Goal: Task Accomplishment & Management: Complete application form

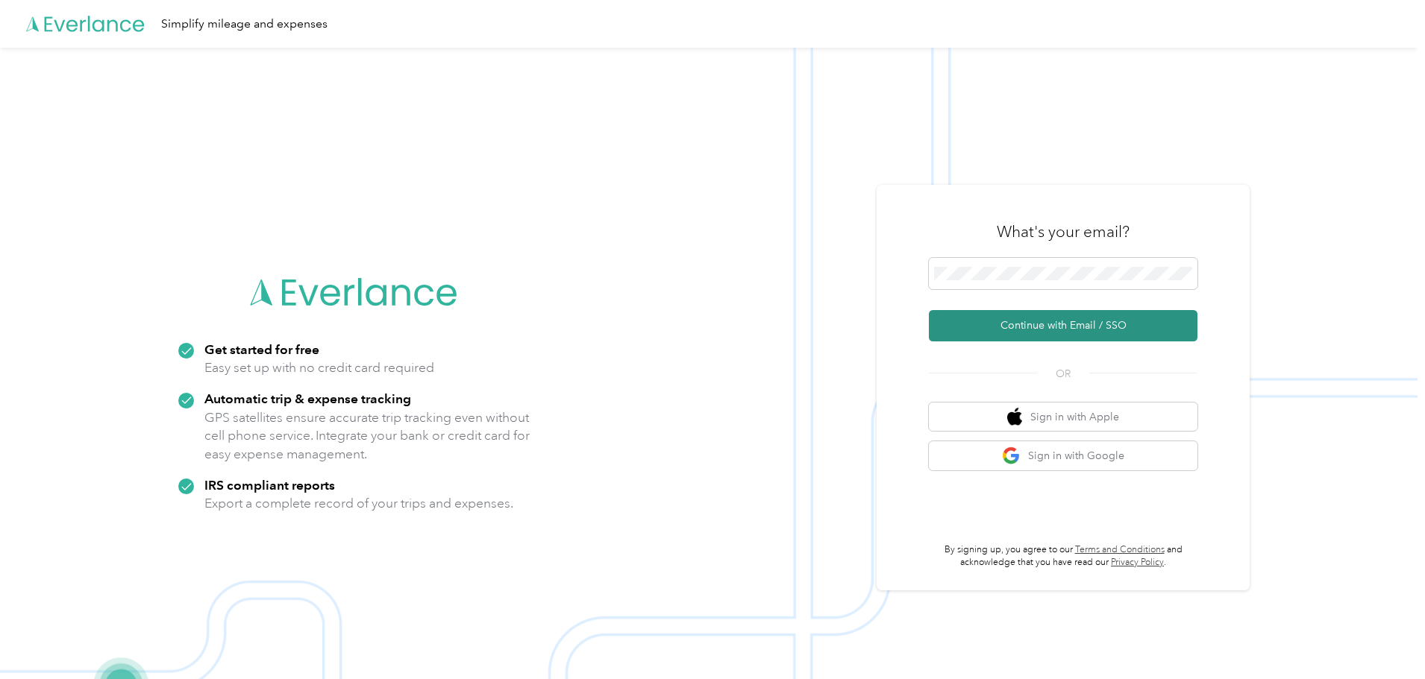
click at [1006, 336] on button "Continue with Email / SSO" at bounding box center [1063, 325] width 269 height 31
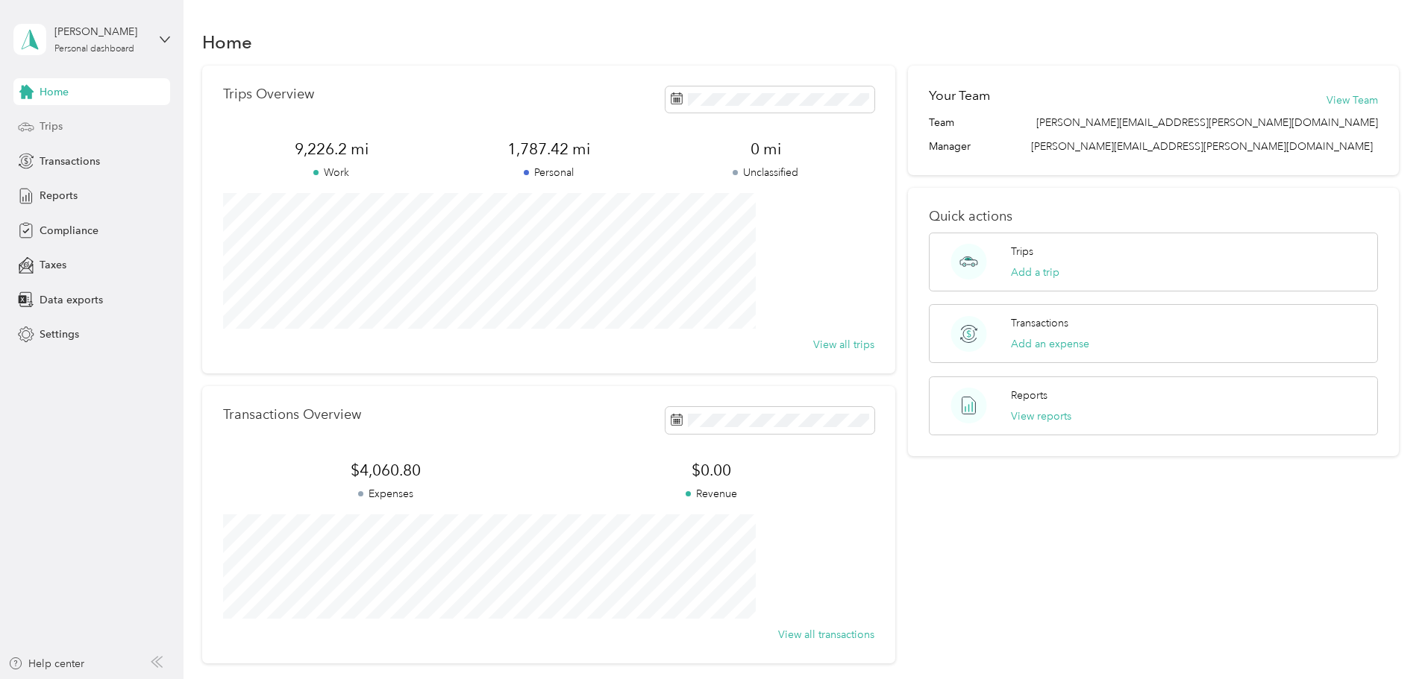
click at [48, 128] on span "Trips" at bounding box center [51, 127] width 23 height 16
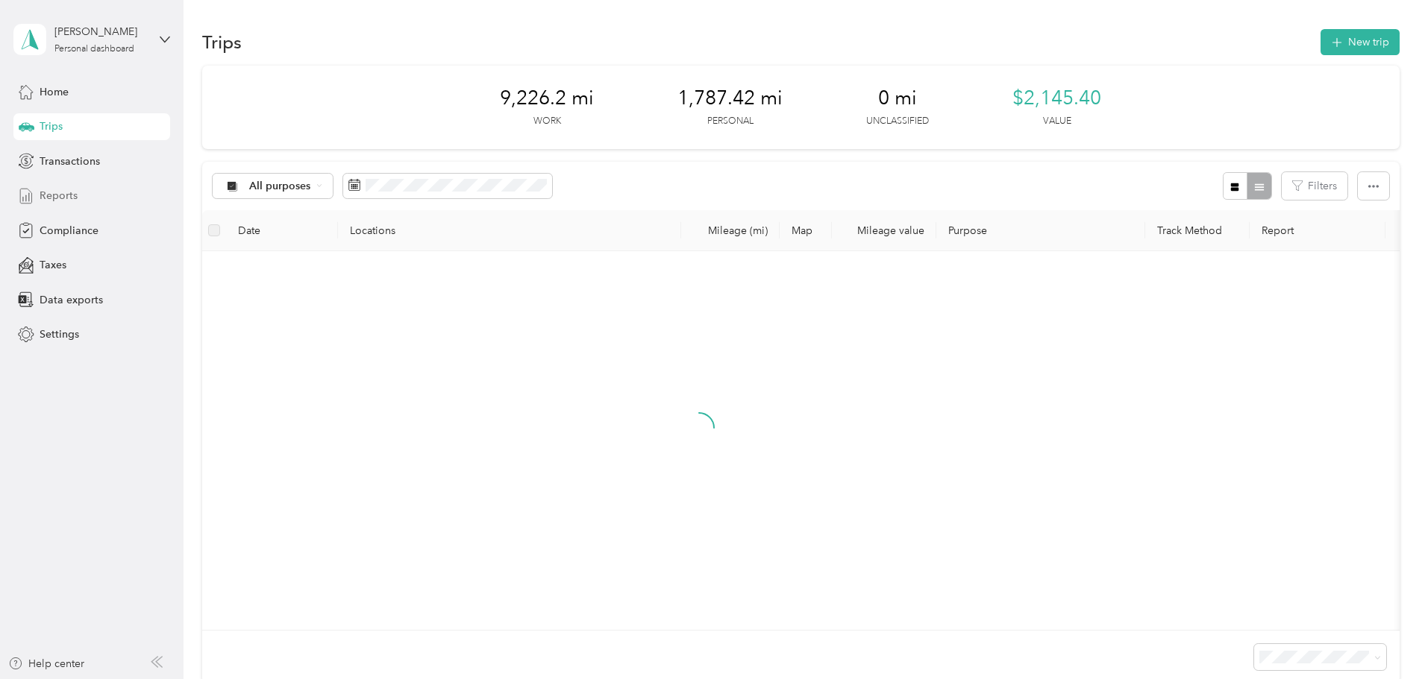
click at [63, 198] on span "Reports" at bounding box center [59, 196] width 38 height 16
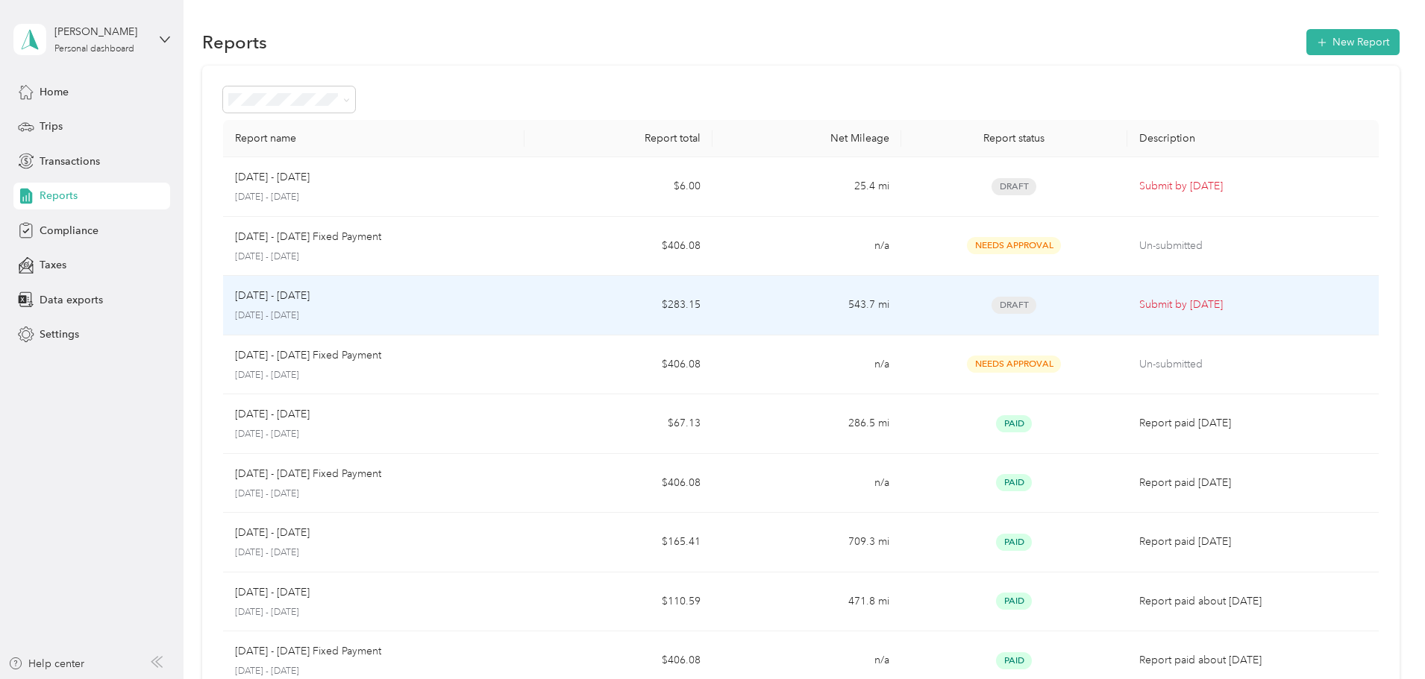
click at [512, 303] on div "Aug 1 - 31, 2025" at bounding box center [373, 296] width 277 height 16
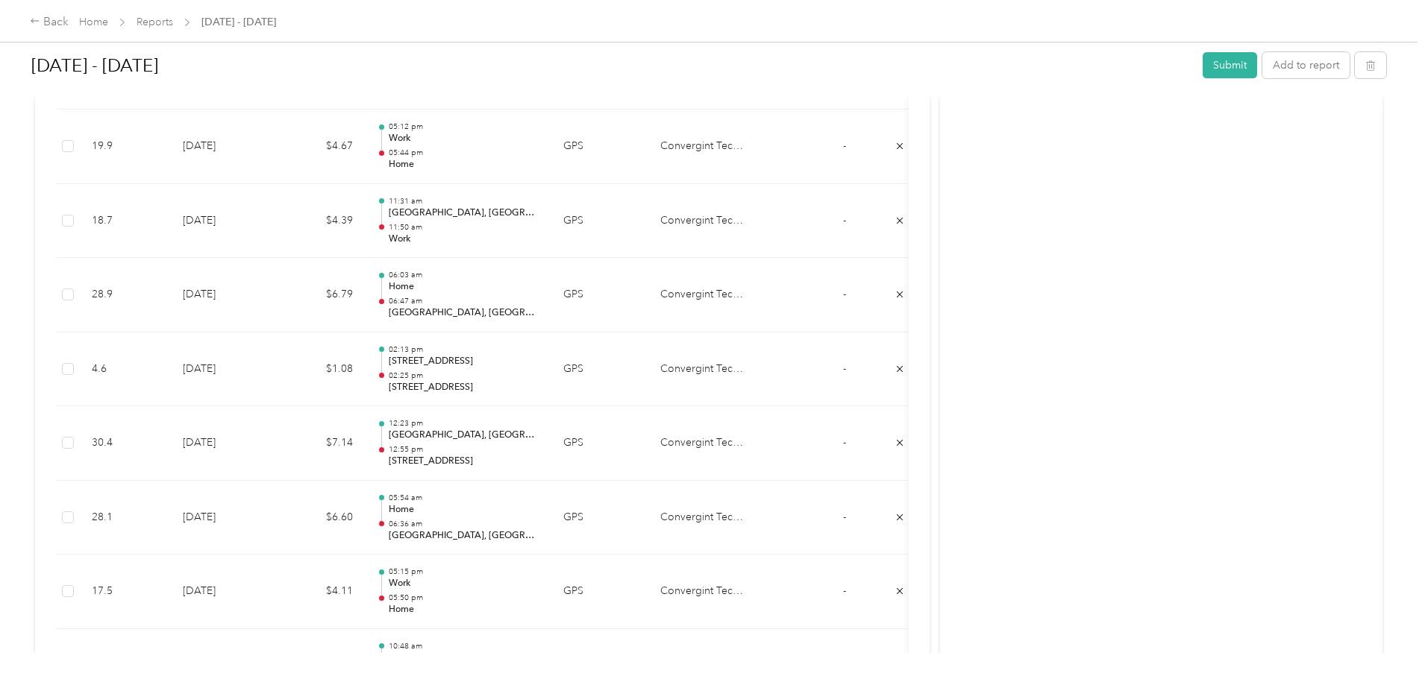
scroll to position [2238, 0]
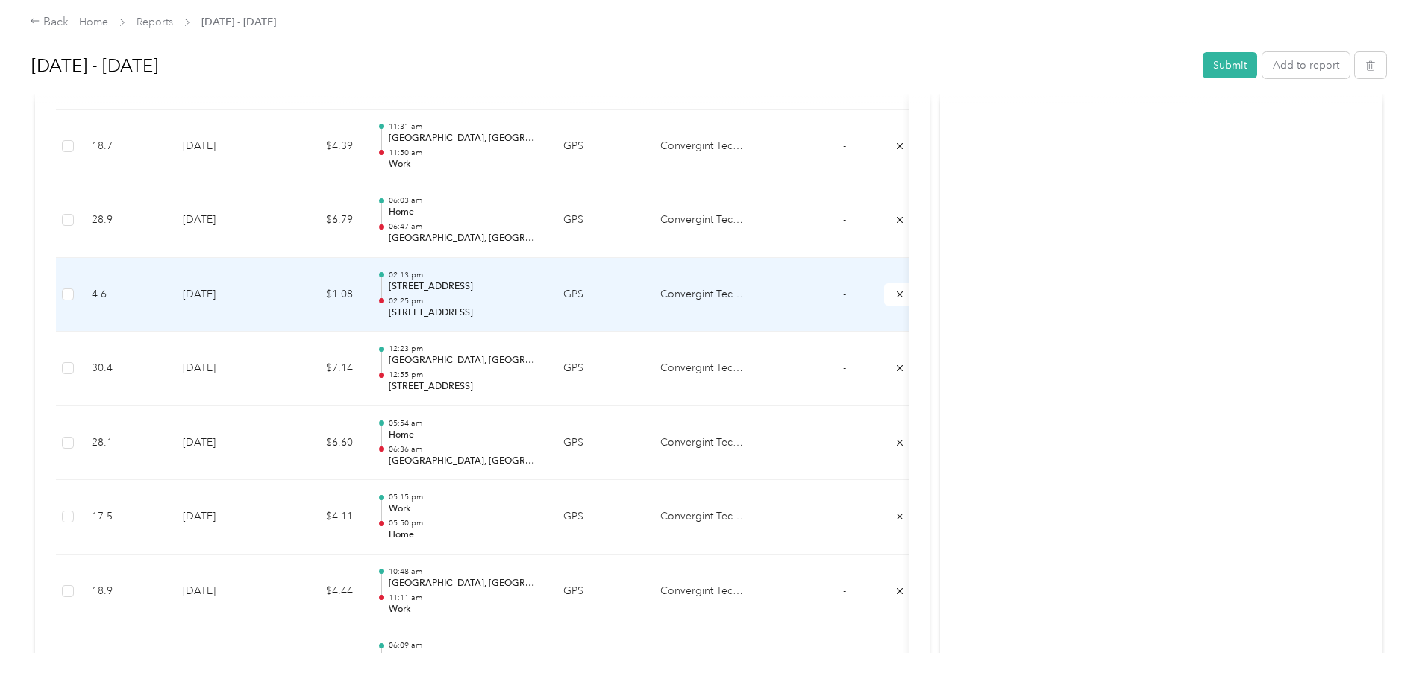
click at [760, 294] on td "Convergint Technologies" at bounding box center [704, 295] width 112 height 75
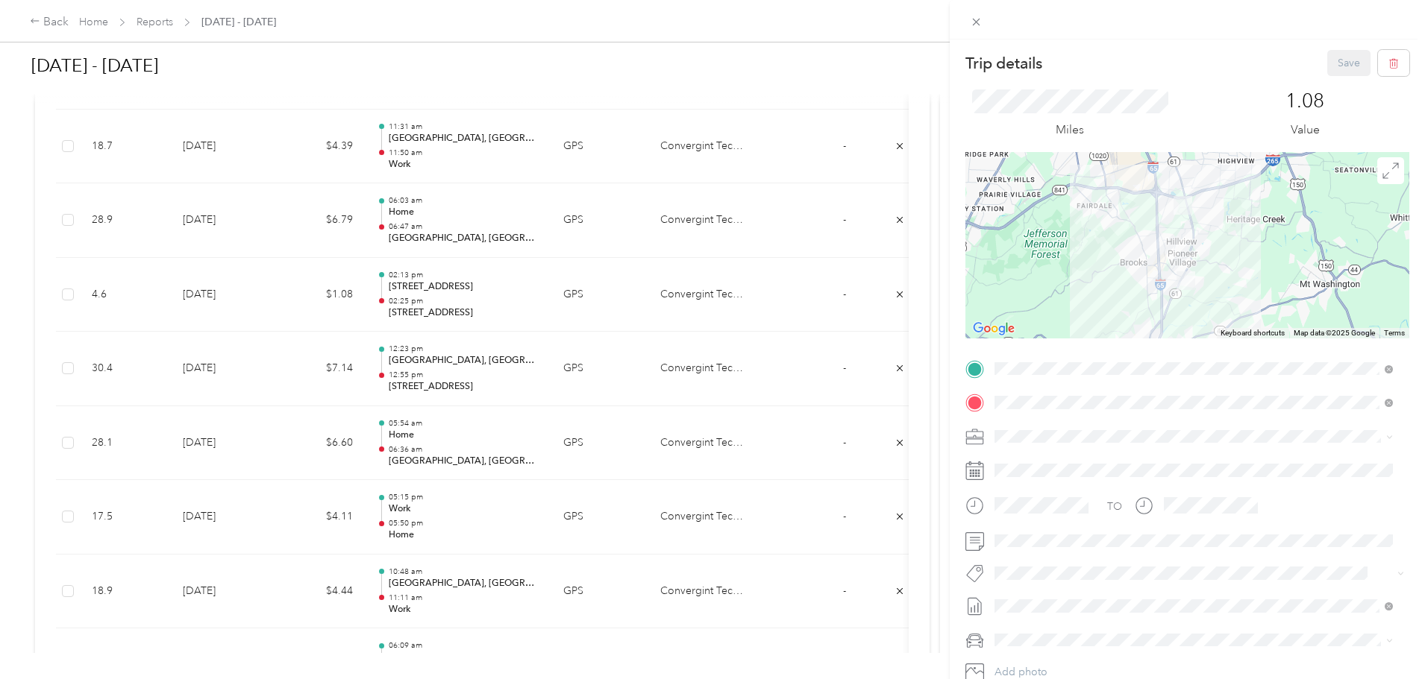
click at [1381, 462] on icon at bounding box center [1382, 460] width 9 height 9
click at [1390, 438] on icon at bounding box center [1389, 437] width 4 height 3
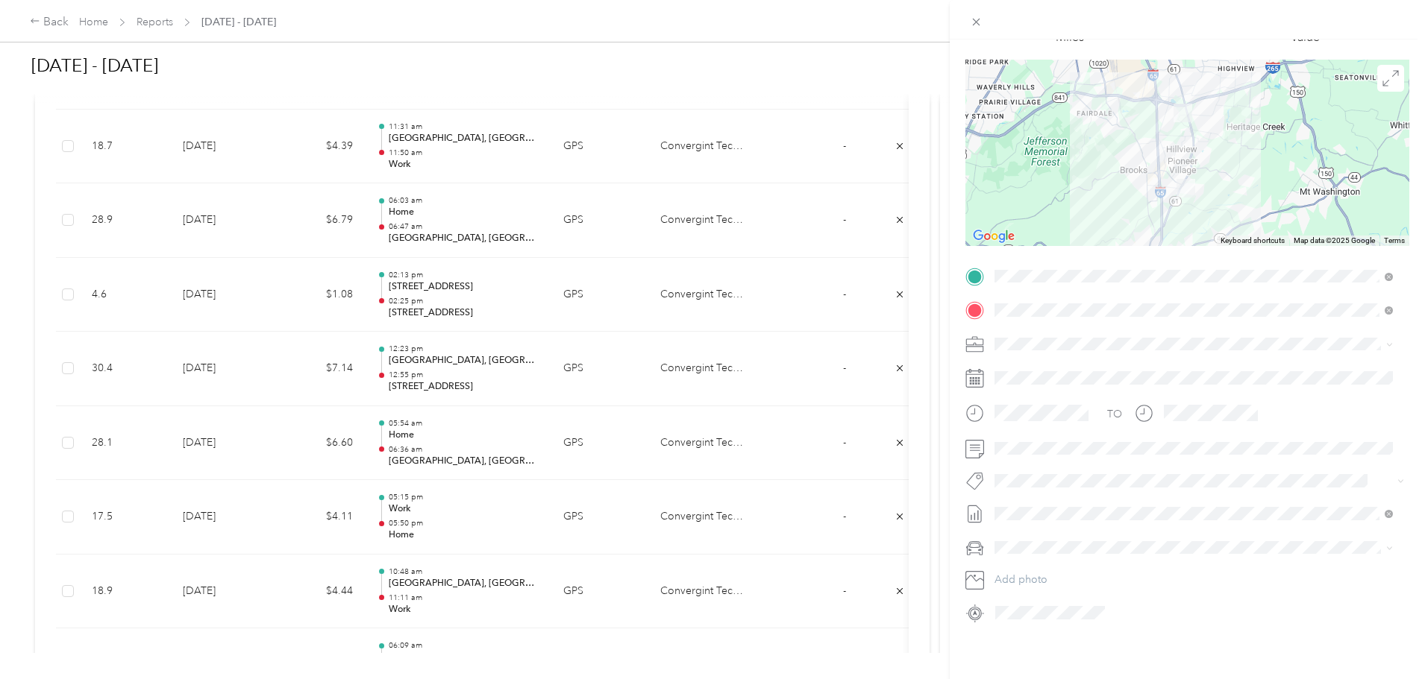
scroll to position [0, 0]
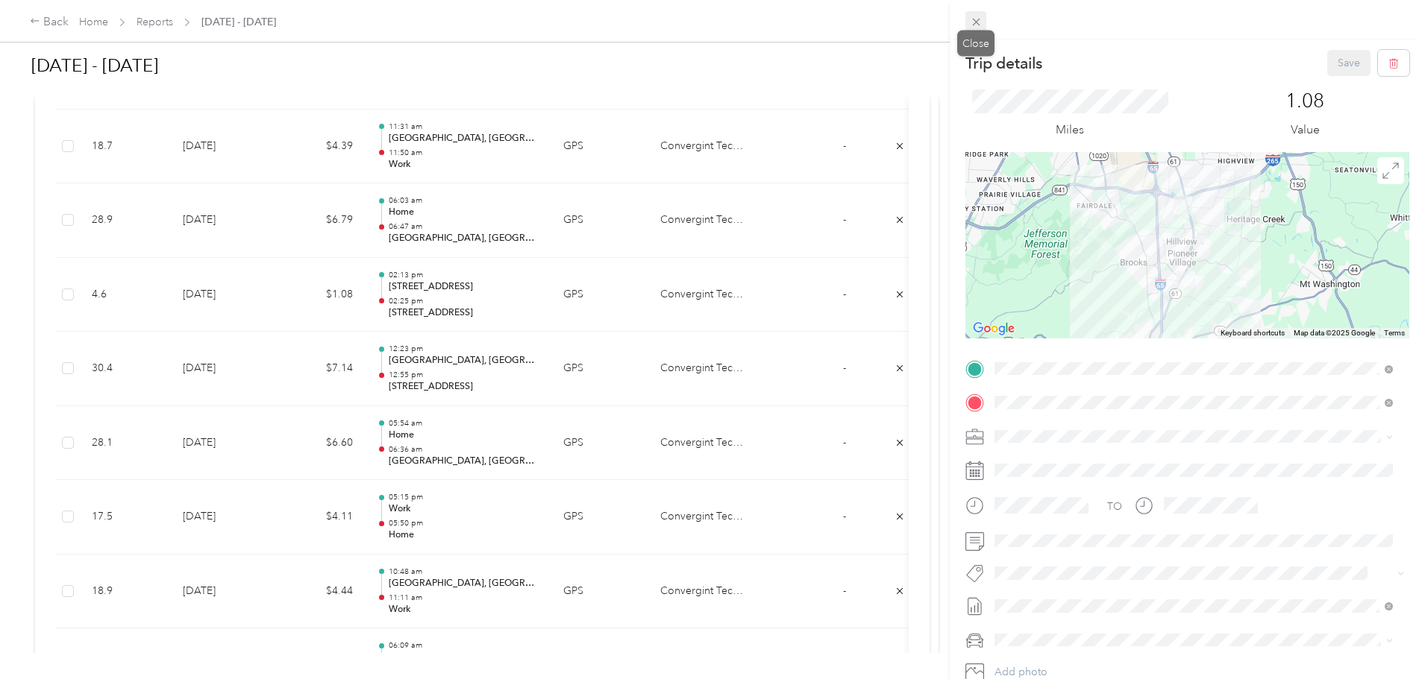
click at [976, 23] on icon at bounding box center [975, 22] width 7 height 7
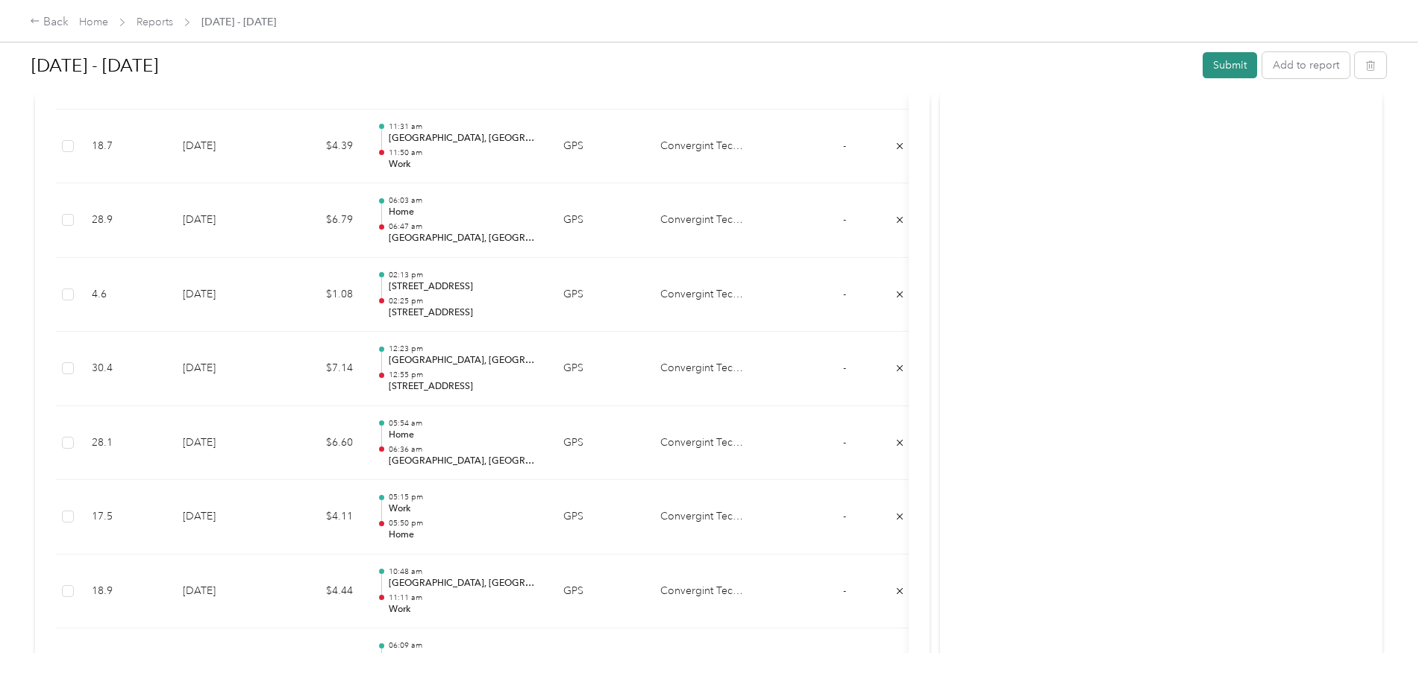
click at [1202, 60] on button "Submit" at bounding box center [1229, 65] width 54 height 26
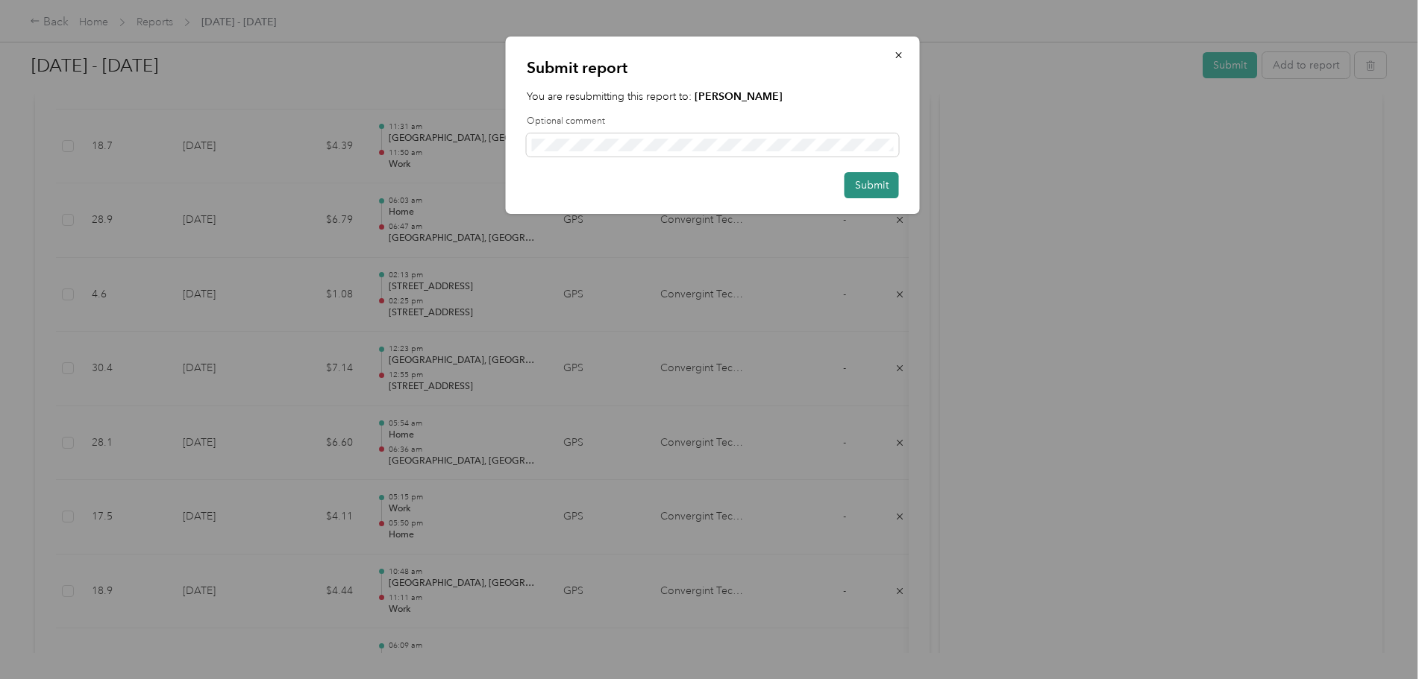
click at [881, 186] on button "Submit" at bounding box center [871, 185] width 54 height 26
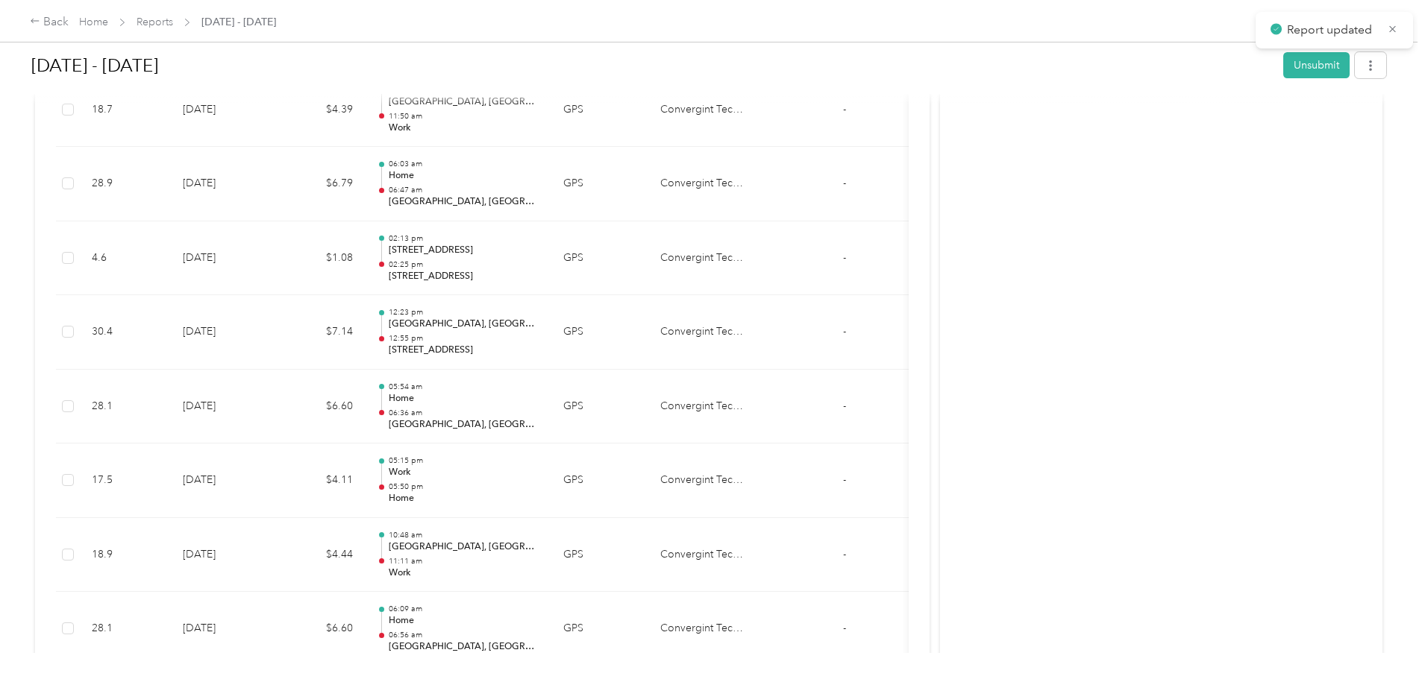
scroll to position [2201, 0]
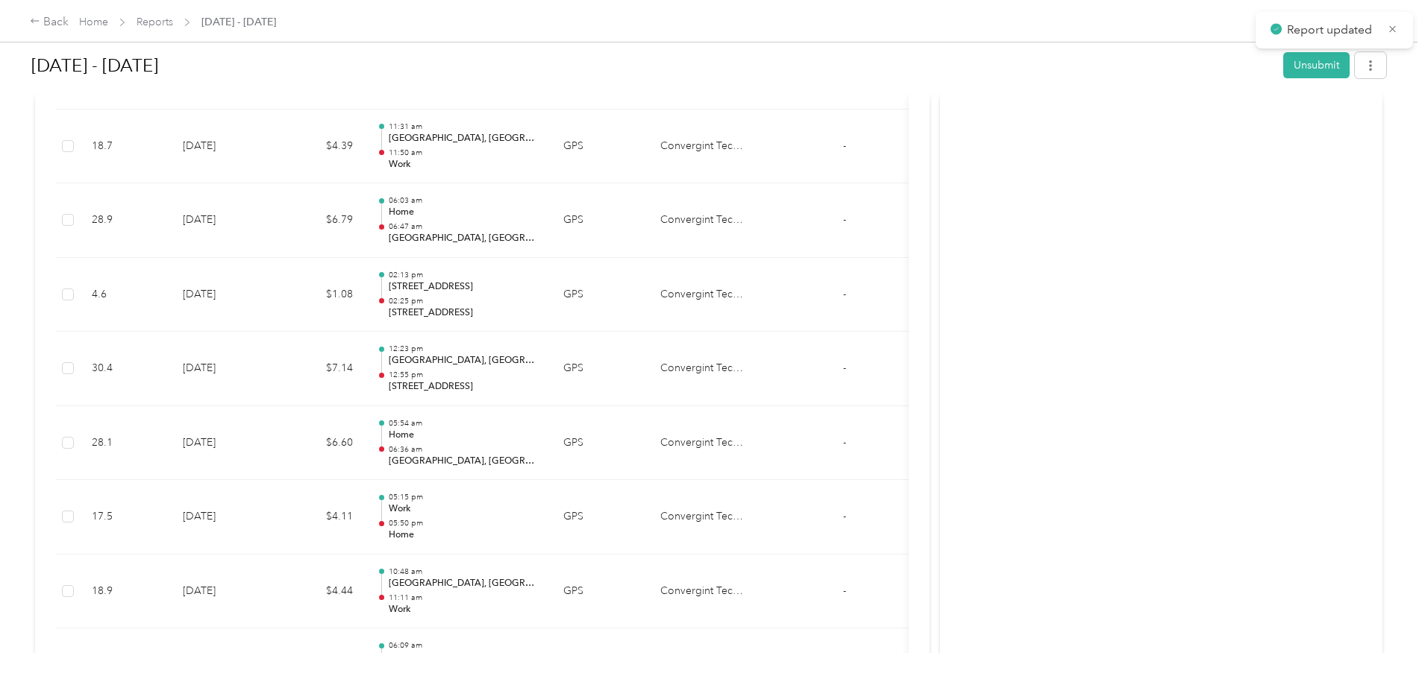
click at [1012, 263] on div "Activity and Comments Needs approval From Jason Bishop 09/02 at 08:39 am EDT Su…" at bounding box center [1161, 334] width 442 height 4842
click at [1358, 305] on div "Back Home Reports Aug 1 - 31, 2025 Aug 1 - 31, 2025 Unsubmit Needs Approval Nee…" at bounding box center [708, 339] width 1417 height 679
